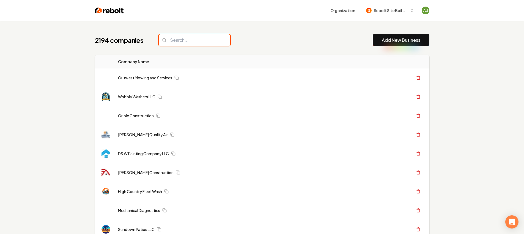
click at [193, 39] on input "search" at bounding box center [194, 40] width 71 height 12
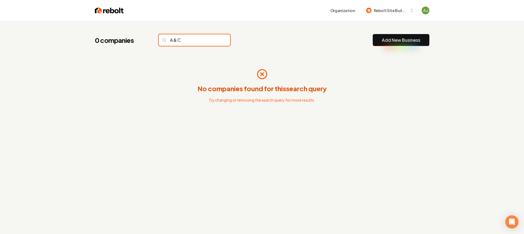
click at [174, 40] on input "A & C" at bounding box center [194, 40] width 71 height 12
click at [176, 38] on input "A& C" at bounding box center [194, 40] width 71 height 12
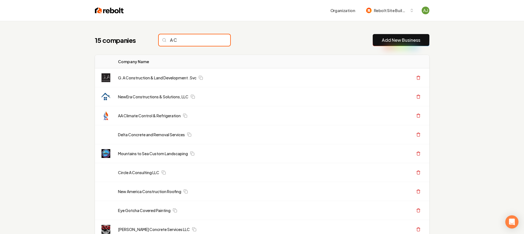
click at [174, 39] on input "A C" at bounding box center [194, 40] width 71 height 12
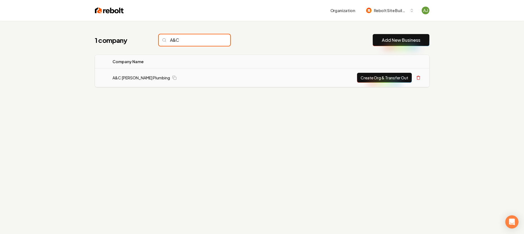
type input "A&C"
click at [133, 72] on td "A&C [PERSON_NAME] Plumbing" at bounding box center [186, 77] width 156 height 19
click at [134, 79] on link "A&C [PERSON_NAME] Plumbing" at bounding box center [140, 77] width 57 height 5
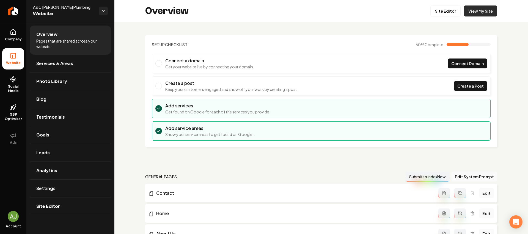
click at [480, 15] on link "View My Site" at bounding box center [480, 10] width 33 height 11
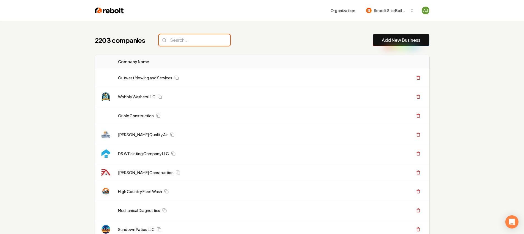
click at [172, 41] on input "search" at bounding box center [194, 40] width 71 height 12
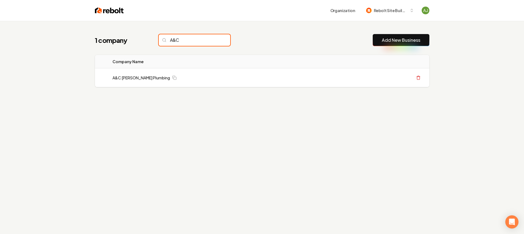
type input "A&C"
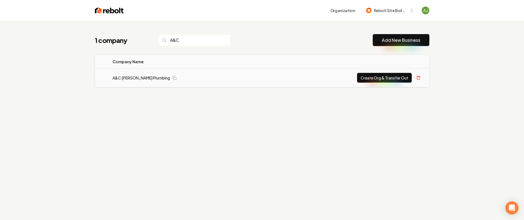
click at [368, 79] on button "Create Org & Transfer Out" at bounding box center [384, 78] width 55 height 10
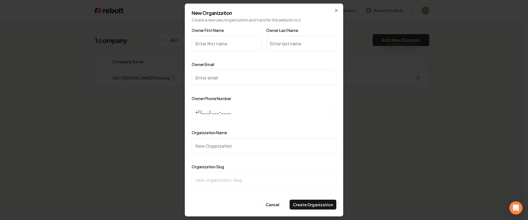
paste input "[EMAIL_ADDRESS][DOMAIN_NAME]"
drag, startPoint x: 195, startPoint y: 44, endPoint x: 258, endPoint y: 47, distance: 62.5
click at [258, 47] on input "[EMAIL_ADDRESS][DOMAIN_NAME]" at bounding box center [227, 43] width 70 height 15
type input "[EMAIL_ADDRESS][DOMAIN_NAME]"
click at [212, 87] on div "Owner Email" at bounding box center [264, 77] width 145 height 32
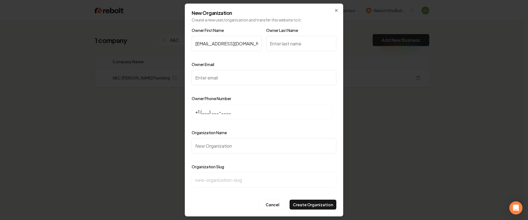
click at [214, 81] on input "Owner Email" at bounding box center [264, 77] width 145 height 15
paste input "[EMAIL_ADDRESS][DOMAIN_NAME]"
type input "[EMAIL_ADDRESS][DOMAIN_NAME]"
drag, startPoint x: 253, startPoint y: 43, endPoint x: 190, endPoint y: 45, distance: 62.7
click at [190, 46] on div "New Organization Create a new user/organization and transfer this website to it…" at bounding box center [264, 110] width 158 height 213
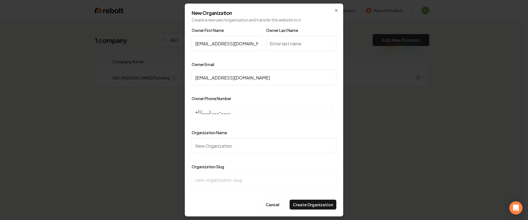
drag, startPoint x: 196, startPoint y: 43, endPoint x: 260, endPoint y: 48, distance: 63.9
click at [260, 48] on input "[EMAIL_ADDRESS][DOMAIN_NAME]" at bounding box center [227, 43] width 70 height 15
type input "[DEMOGRAPHIC_DATA]"
click at [296, 45] on input "Owner Last Name" at bounding box center [301, 43] width 70 height 15
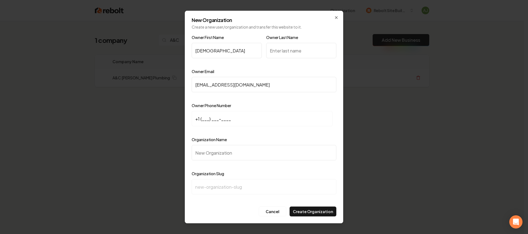
paste input "[PHONE_NUMBER]"
drag, startPoint x: 308, startPoint y: 52, endPoint x: 253, endPoint y: 52, distance: 55.2
click at [253, 52] on div "Owner First Name [PERSON_NAME] Owner Last Name [PHONE_NUMBER]" at bounding box center [264, 51] width 145 height 34
type input "[PHONE_NUMBER]"
click at [214, 118] on input "+1 (___) ___-____" at bounding box center [262, 118] width 141 height 15
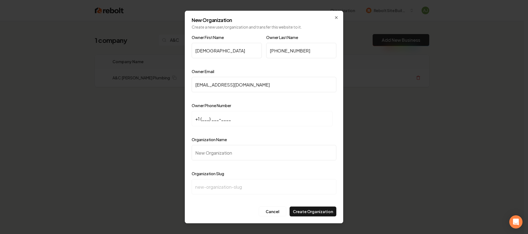
paste input "323) 707-4426"
type input "[PHONE_NUMBER]"
drag, startPoint x: 313, startPoint y: 50, endPoint x: 261, endPoint y: 51, distance: 52.2
click at [261, 51] on div "Owner First Name [PERSON_NAME] Owner Last Name [PHONE_NUMBER]" at bounding box center [264, 51] width 145 height 34
type input "[PERSON_NAME]"
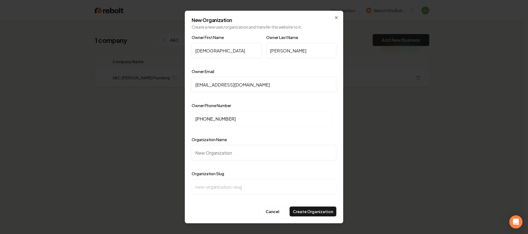
click at [200, 49] on input "[DEMOGRAPHIC_DATA]" at bounding box center [227, 50] width 70 height 15
type input "[PERSON_NAME]"
click at [222, 152] on input "Organization Name" at bounding box center [264, 152] width 145 height 15
paste input "A&C [PERSON_NAME] Plumbing"
type input "A&C [PERSON_NAME] Plumbing"
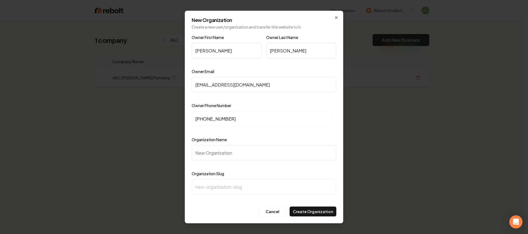
type input "ac-[PERSON_NAME]"
type input "A&C [PERSON_NAME] Plumbing"
click at [319, 212] on button "Create Organization" at bounding box center [312, 212] width 47 height 10
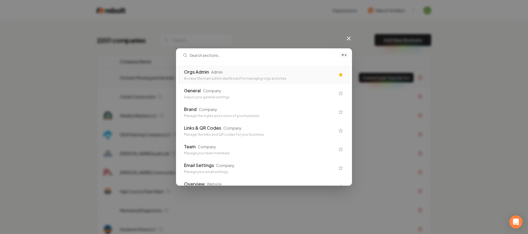
click at [200, 75] on div "Orgs Admin" at bounding box center [196, 72] width 25 height 7
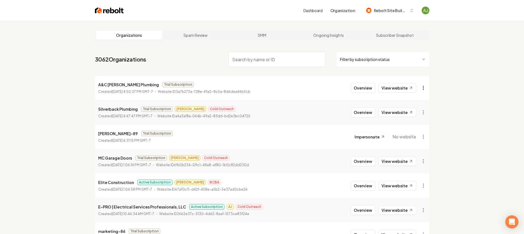
click at [425, 88] on html "Dashboard Organization Rebolt Site Builder Organizations Spam Review SMM Ongoin…" at bounding box center [262, 117] width 524 height 234
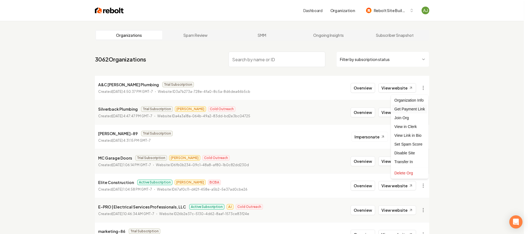
click at [415, 108] on div "Get Payment Link" at bounding box center [409, 109] width 35 height 9
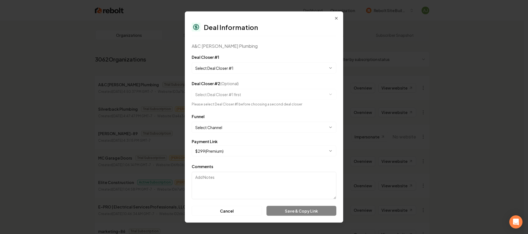
click at [229, 67] on body "Dashboard Organization Rebolt Site Builder Organizations Spam Review SMM Ongoin…" at bounding box center [262, 117] width 524 height 234
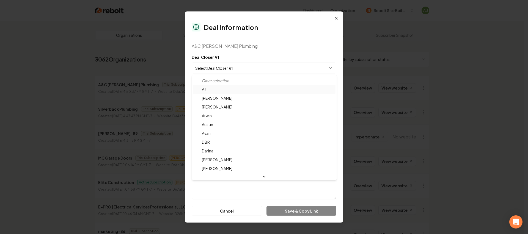
select select "**********"
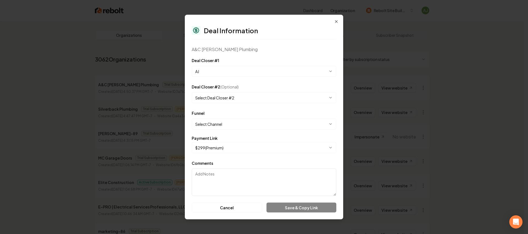
click at [228, 118] on div "**********" at bounding box center [264, 120] width 145 height 20
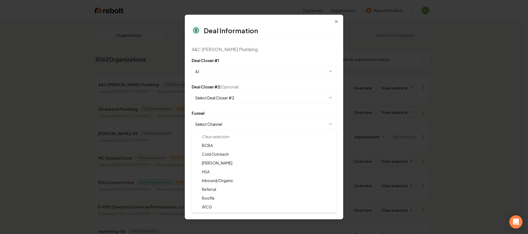
click at [228, 121] on body "Dashboard Organization Rebolt Site Builder Organizations Spam Review SMM Ongoin…" at bounding box center [262, 117] width 524 height 234
select select "**********"
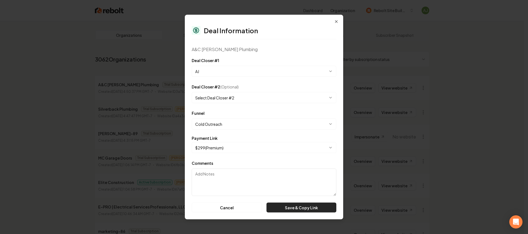
click at [313, 209] on button "Save & Copy Link" at bounding box center [301, 208] width 70 height 10
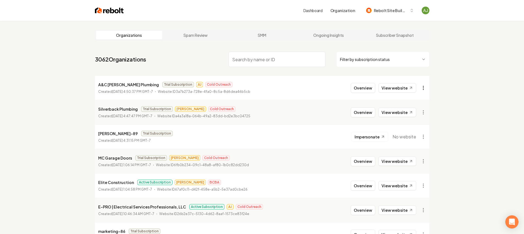
click at [421, 84] on html "Dashboard Organization Rebolt Site Builder Organizations Spam Review SMM Ongoin…" at bounding box center [262, 117] width 524 height 234
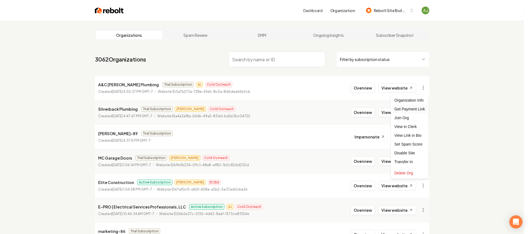
click at [414, 107] on div "Get Payment Link" at bounding box center [409, 109] width 35 height 9
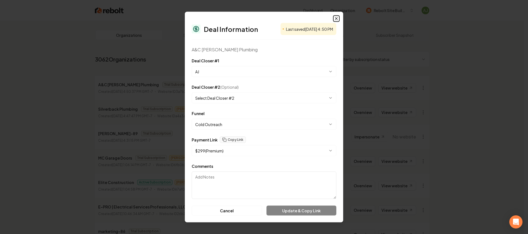
click at [337, 18] on icon "button" at bounding box center [336, 19] width 2 height 2
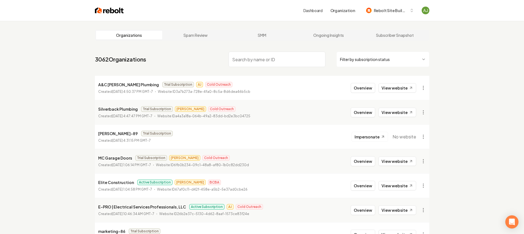
click at [365, 94] on li "A&C Garcia Plumbing Trial Subscription AJ Cold Outreach Created September 2, 20…" at bounding box center [262, 88] width 334 height 24
click at [366, 89] on button "Overview" at bounding box center [362, 88] width 24 height 10
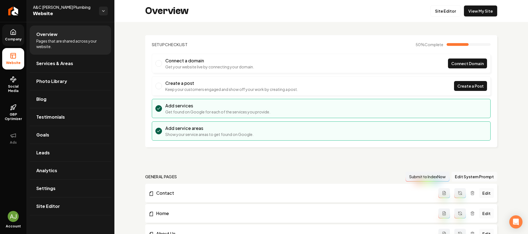
click at [18, 38] on span "Company" at bounding box center [13, 39] width 21 height 4
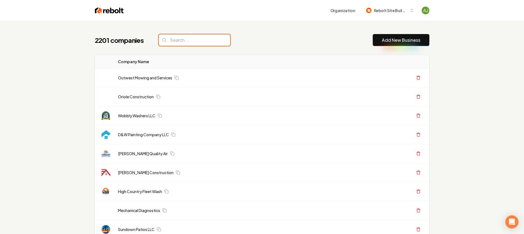
click at [183, 41] on input "search" at bounding box center [194, 40] width 71 height 12
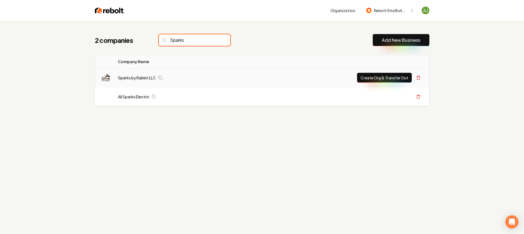
type input "Sparks"
click at [148, 84] on td "Sparks by Rabbit LLC" at bounding box center [178, 77] width 129 height 19
click at [149, 76] on link "Sparks by Rabbit LLC" at bounding box center [137, 77] width 38 height 5
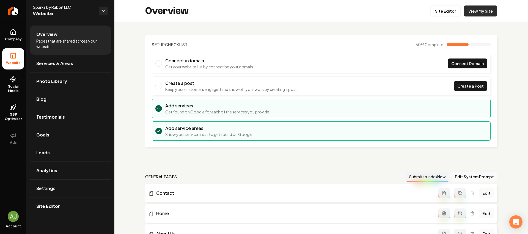
click at [479, 15] on link "View My Site" at bounding box center [480, 10] width 33 height 11
